Goal: Book appointment/travel/reservation

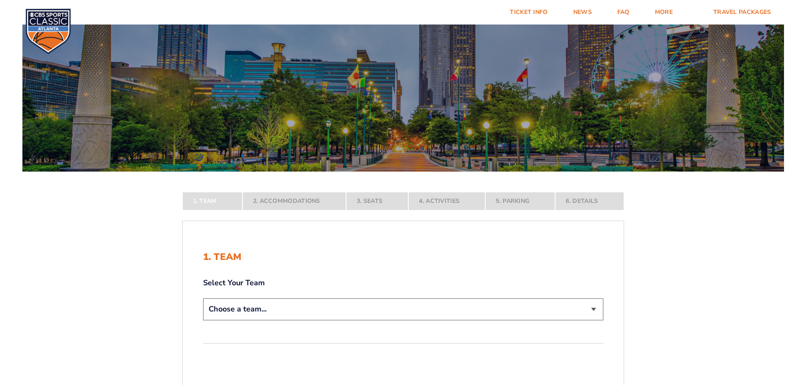
scroll to position [85, 0]
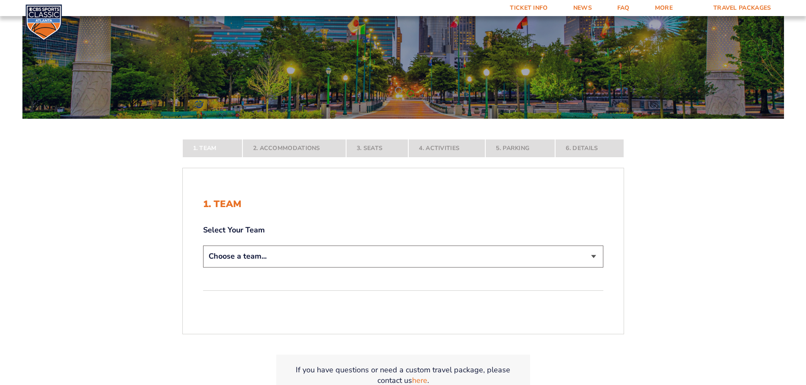
click at [487, 260] on select "Choose a team... [US_STATE] Wildcats [US_STATE] State Buckeyes [US_STATE] Tar H…" at bounding box center [403, 257] width 400 height 22
select select "12756"
click at [203, 267] on select "Choose a team... [US_STATE] Wildcats [US_STATE] State Buckeyes [US_STATE] Tar H…" at bounding box center [403, 257] width 400 height 22
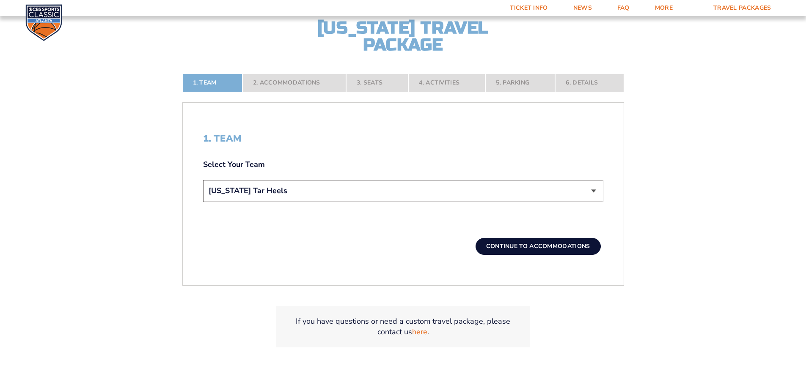
scroll to position [212, 0]
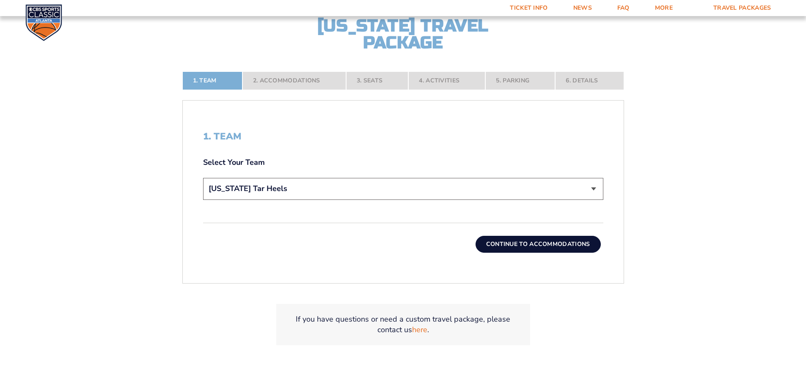
click at [509, 247] on button "Continue To Accommodations" at bounding box center [538, 244] width 125 height 17
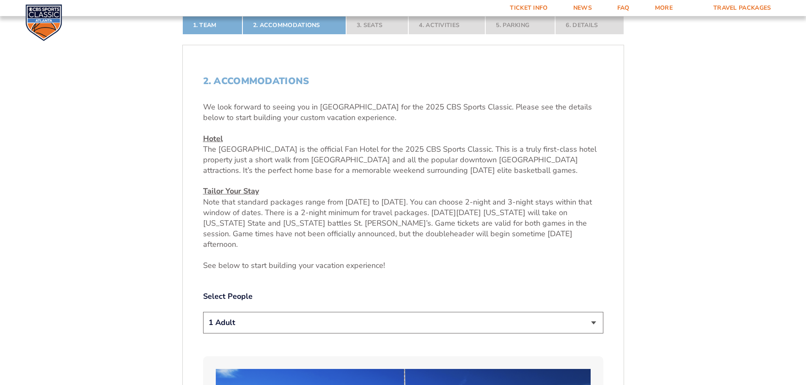
scroll to position [309, 0]
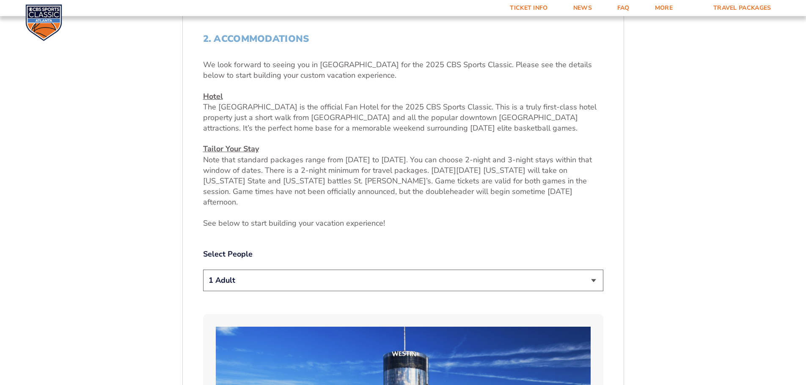
click at [586, 272] on select "1 Adult 2 Adults 3 Adults 4 Adults 2 Adults + 1 Child 2 Adults + 2 Children 2 A…" at bounding box center [403, 281] width 400 height 22
click at [203, 270] on select "1 Adult 2 Adults 3 Adults 4 Adults 2 Adults + 1 Child 2 Adults + 2 Children 2 A…" at bounding box center [403, 281] width 400 height 22
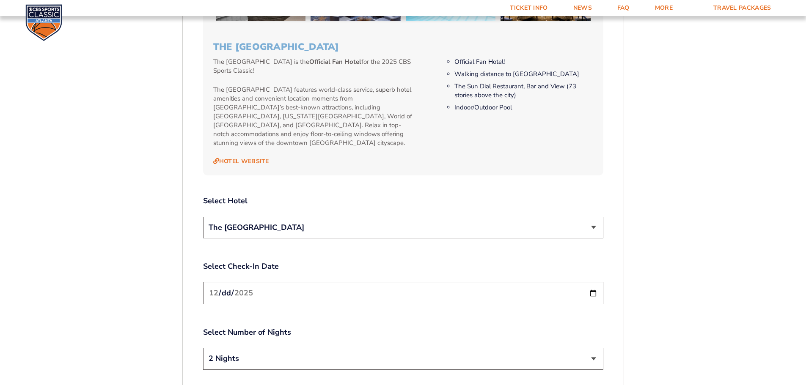
scroll to position [902, 0]
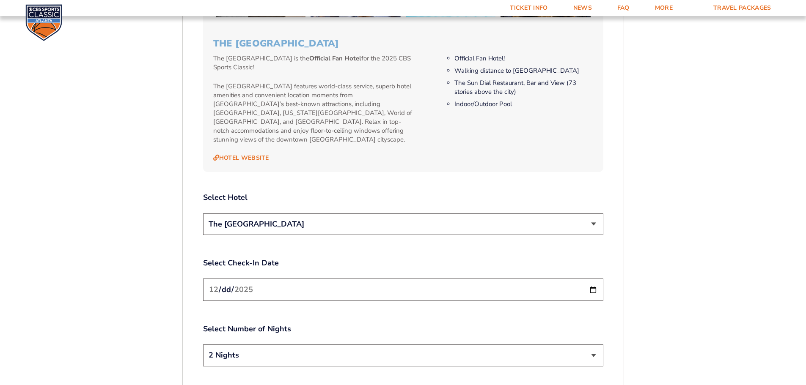
click at [593, 214] on select "The [GEOGRAPHIC_DATA]" at bounding box center [403, 225] width 400 height 22
click at [421, 258] on label "Select Check-In Date" at bounding box center [403, 263] width 400 height 11
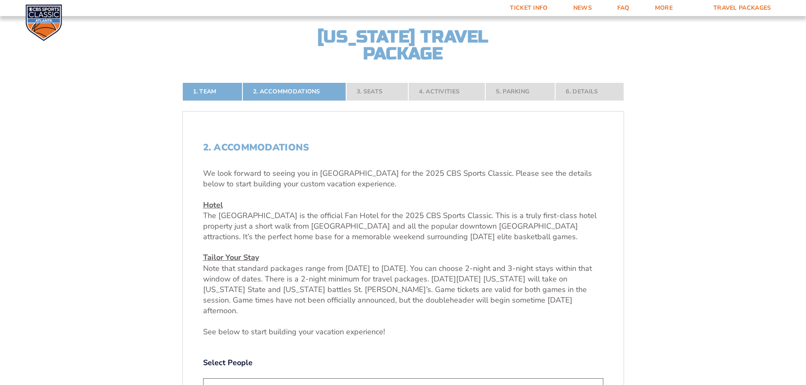
scroll to position [267, 0]
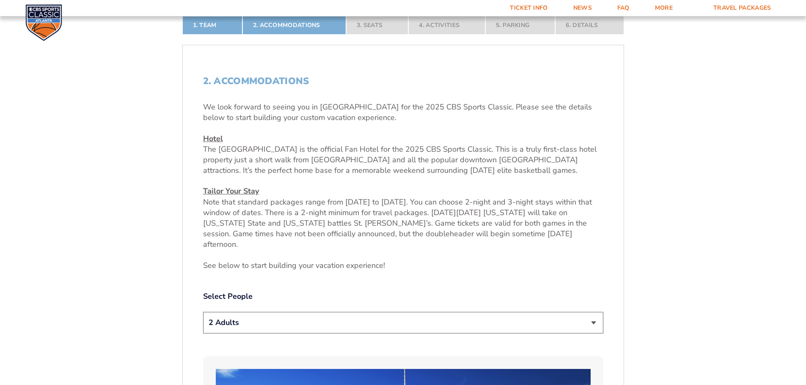
drag, startPoint x: 592, startPoint y: 317, endPoint x: 593, endPoint y: 312, distance: 4.7
click at [593, 314] on select "1 Adult 2 Adults 3 Adults 4 Adults 2 Adults + 1 Child 2 Adults + 2 Children 2 A…" at bounding box center [403, 323] width 400 height 22
select select "3 Adults"
click at [203, 312] on select "1 Adult 2 Adults 3 Adults 4 Adults 2 Adults + 1 Child 2 Adults + 2 Children 2 A…" at bounding box center [403, 323] width 400 height 22
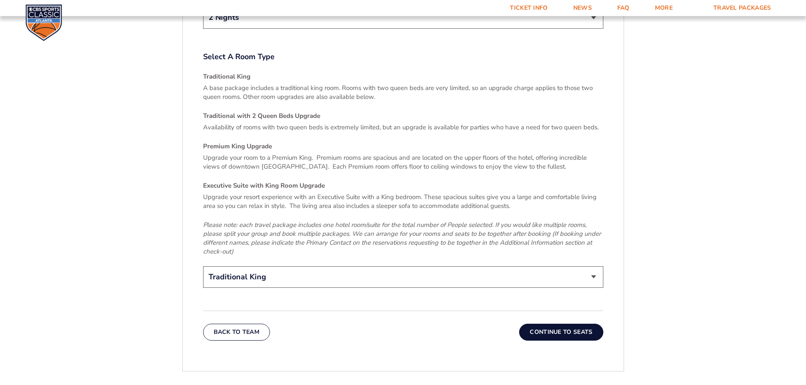
scroll to position [1240, 0]
click at [584, 266] on select "Traditional King Traditional with 2 Queen Beds Upgrade (+$45 per night) Premium…" at bounding box center [403, 277] width 400 height 22
select select "Traditional with 2 Queen Beds Upgrade"
click at [203, 266] on select "Traditional King Traditional with 2 Queen Beds Upgrade (+$45 per night) Premium…" at bounding box center [403, 277] width 400 height 22
click at [542, 324] on button "Continue To Seats" at bounding box center [561, 332] width 84 height 17
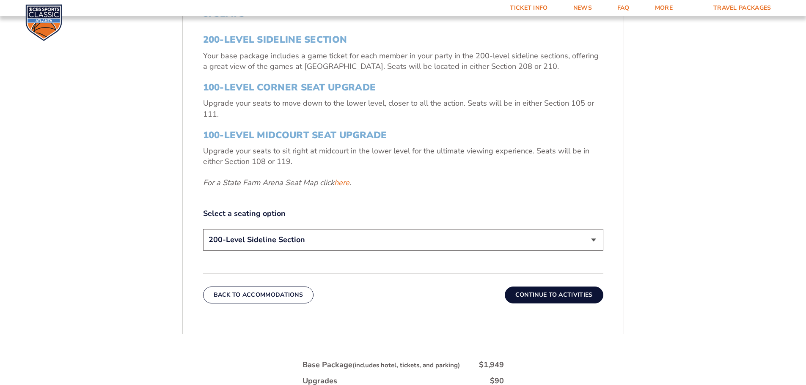
scroll to position [225, 0]
